Goal: Information Seeking & Learning: Learn about a topic

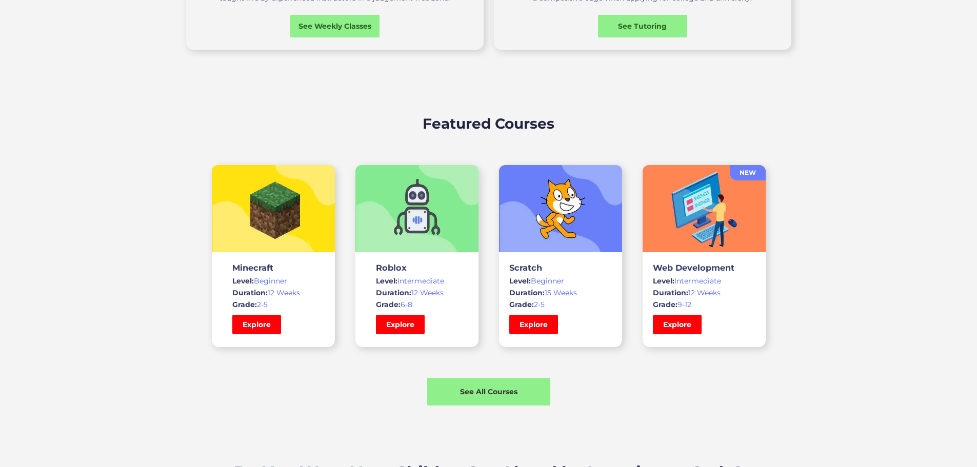
scroll to position [769, 0]
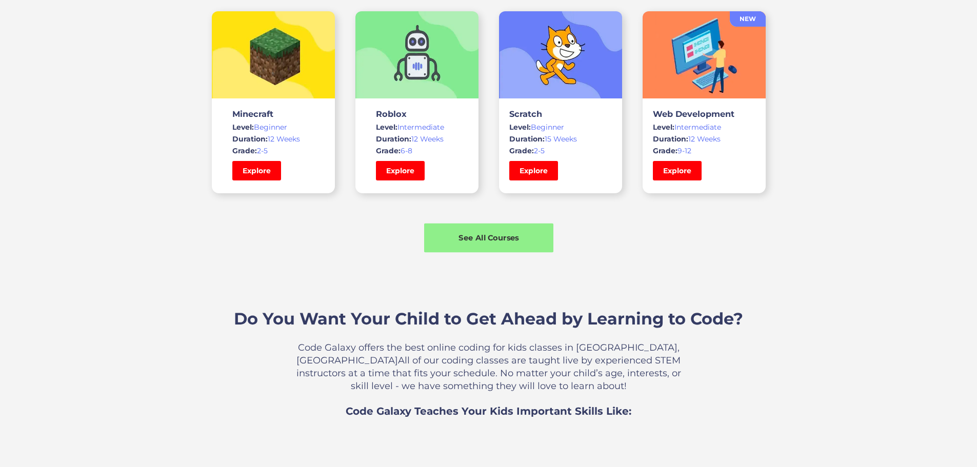
click at [474, 253] on div "See All Courses" at bounding box center [488, 237] width 129 height 29
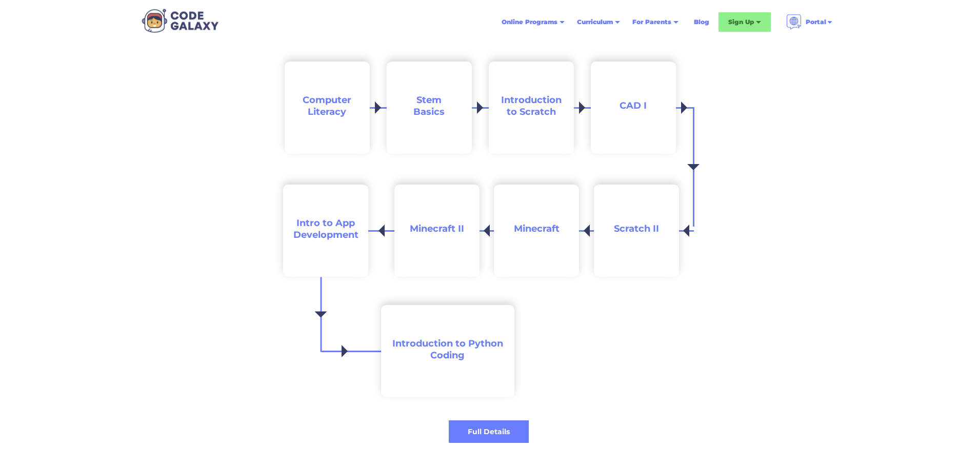
scroll to position [871, 0]
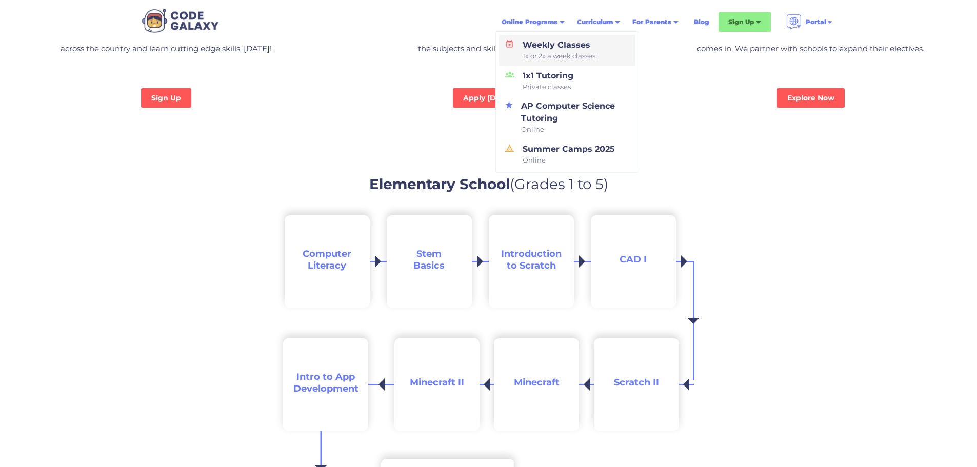
click at [581, 50] on div "Weekly Classes 1x or 2x a week classes" at bounding box center [556, 50] width 77 height 23
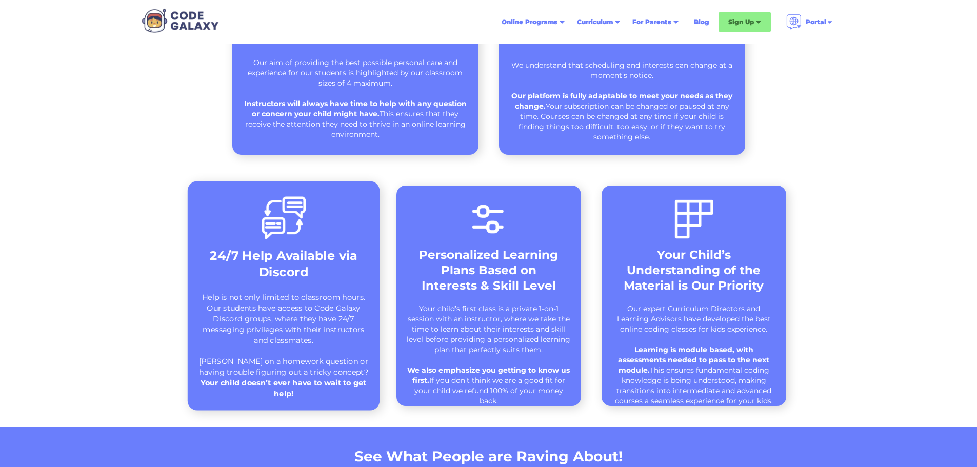
scroll to position [666, 0]
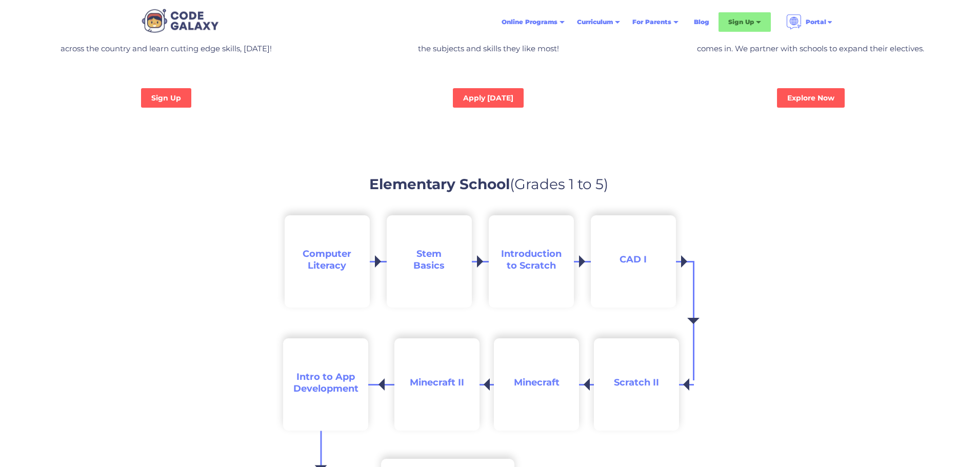
scroll to position [871, 0]
